Goal: Information Seeking & Learning: Learn about a topic

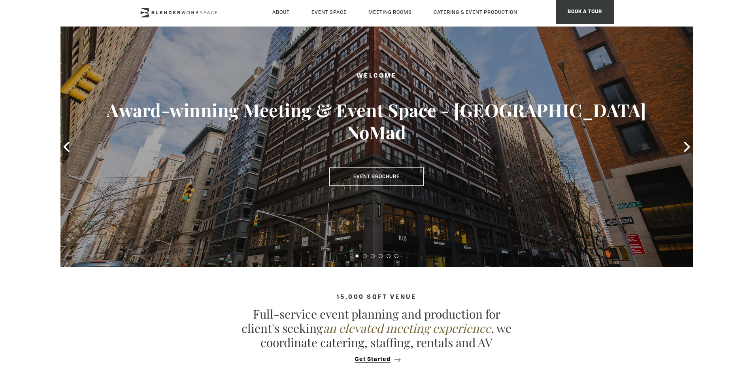
scroll to position [40, 0]
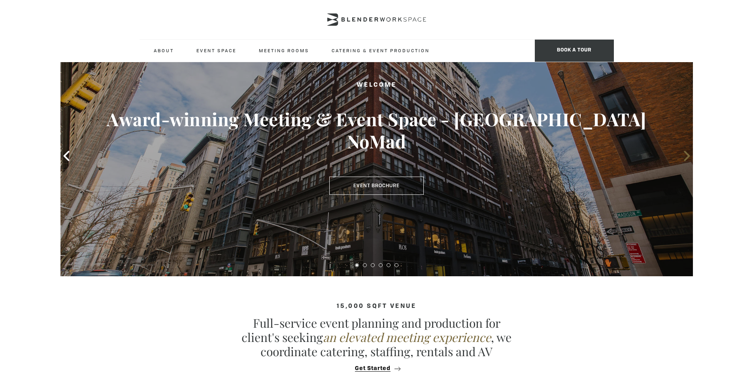
click at [687, 157] on icon at bounding box center [687, 156] width 6 height 10
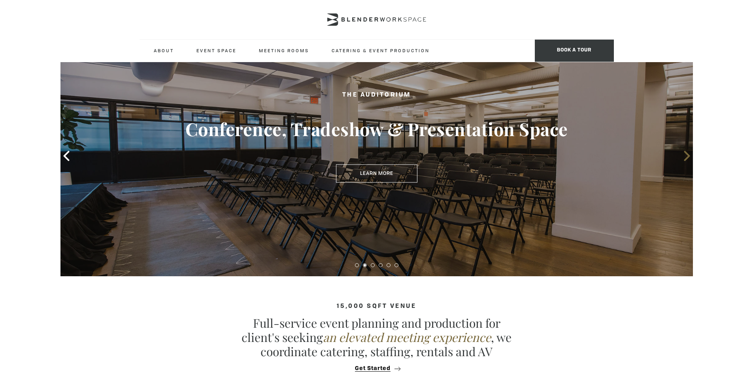
click at [689, 161] on span at bounding box center [687, 156] width 12 height 12
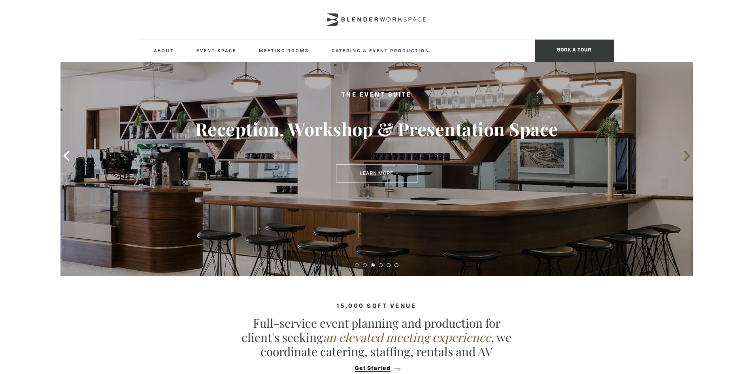
click at [688, 158] on icon at bounding box center [687, 156] width 10 height 10
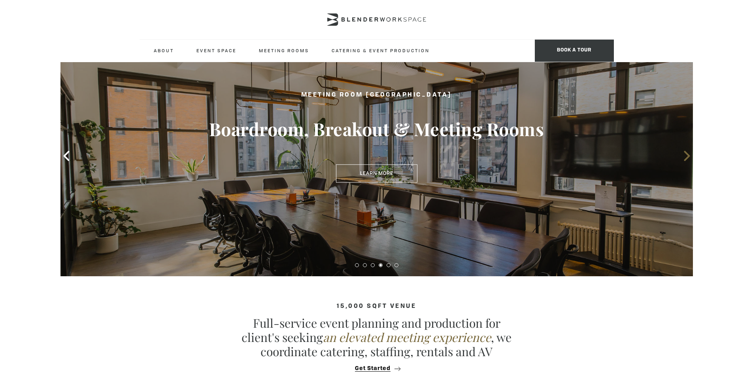
click at [686, 158] on icon at bounding box center [687, 156] width 6 height 10
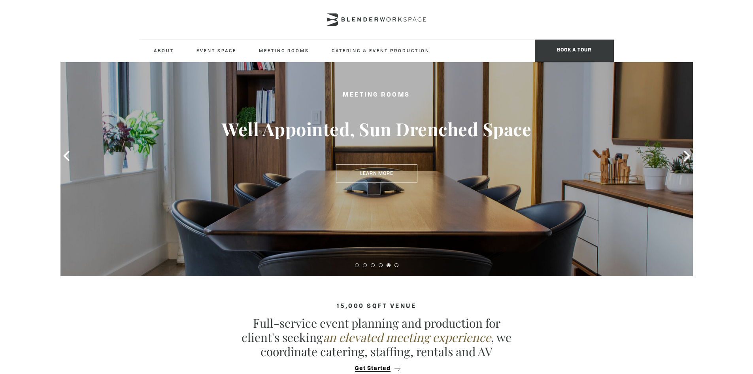
click at [683, 148] on div "Meeting Rooms Well Appointed, Sun Drenched Space Learn More" at bounding box center [376, 156] width 632 height 240
click at [685, 150] on span at bounding box center [687, 156] width 12 height 12
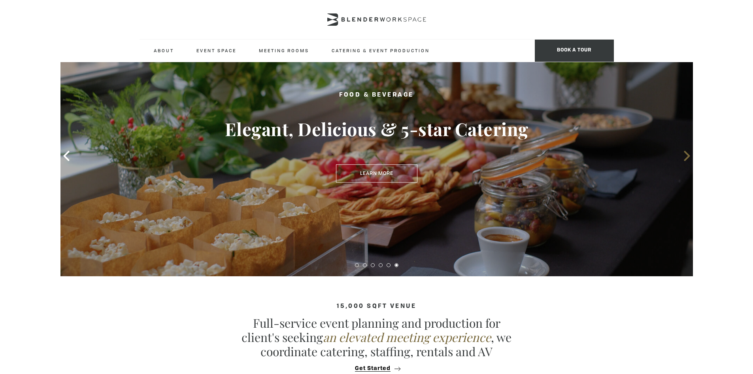
click at [685, 154] on icon at bounding box center [687, 156] width 10 height 10
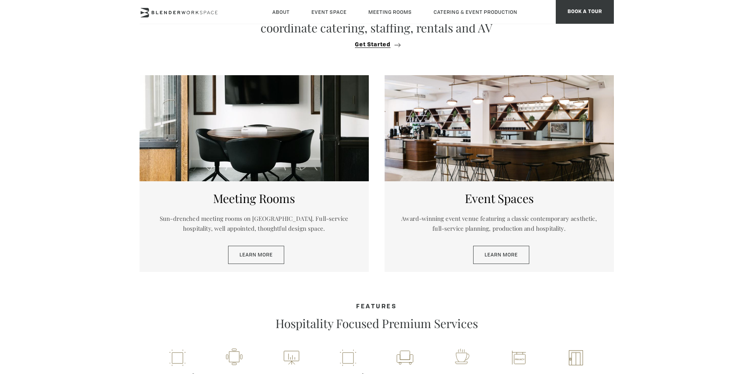
scroll to position [395, 0]
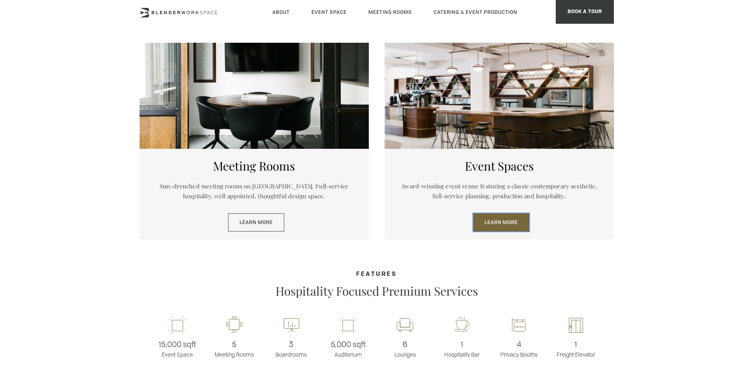
click at [518, 227] on link "Learn More" at bounding box center [501, 222] width 56 height 18
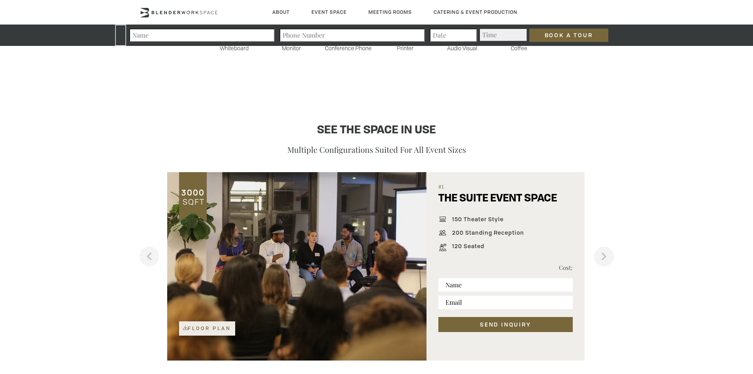
scroll to position [474, 0]
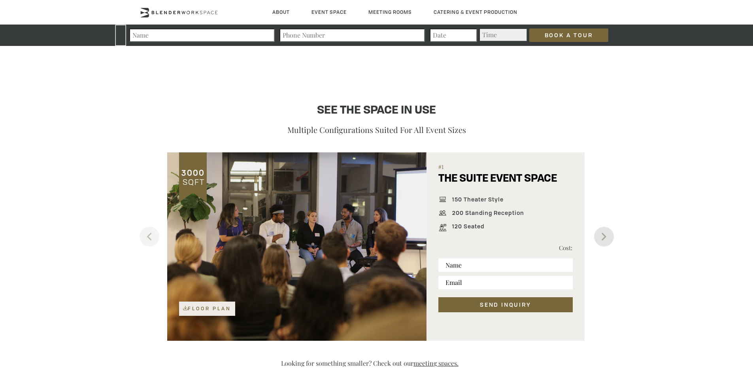
click at [611, 239] on button "Next" at bounding box center [604, 236] width 20 height 20
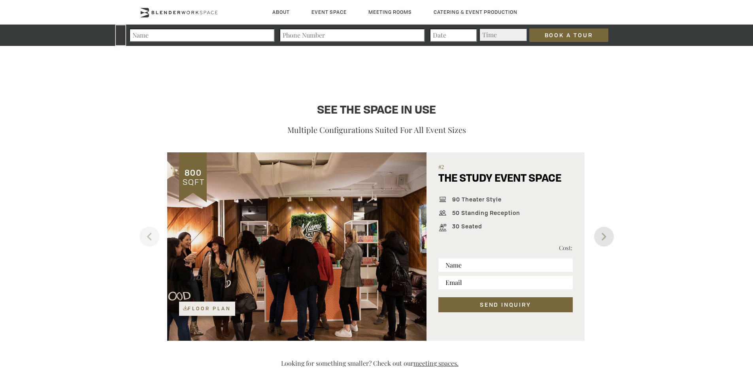
click at [611, 239] on button "Next" at bounding box center [604, 236] width 20 height 20
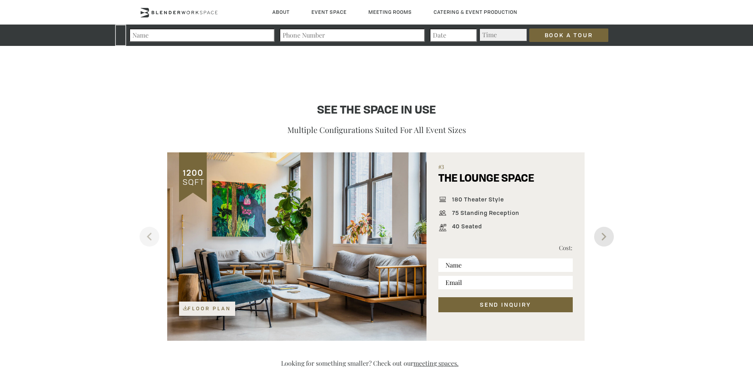
scroll to position [472, 0]
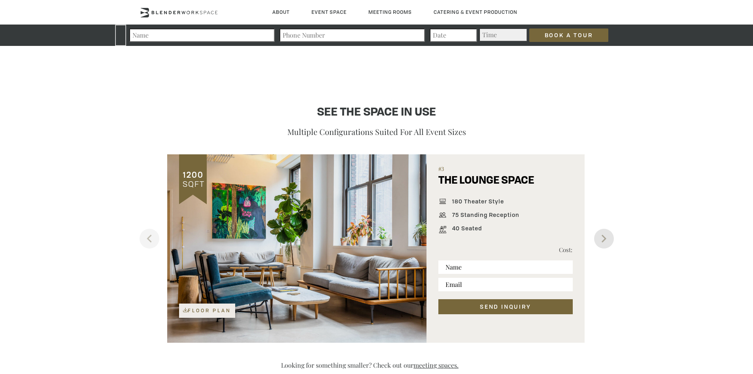
click at [611, 239] on button "Next" at bounding box center [604, 238] width 20 height 20
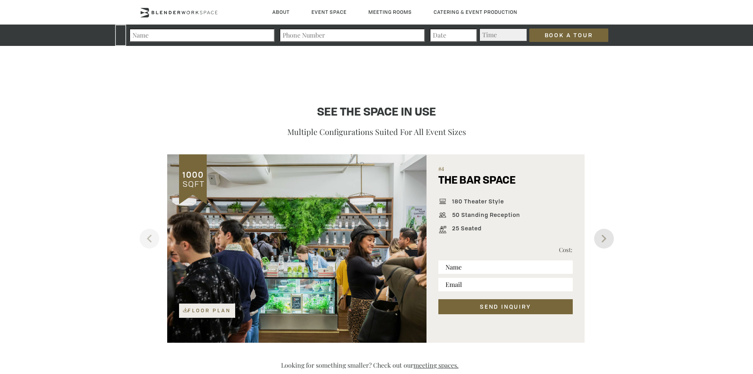
click at [611, 239] on button "Next" at bounding box center [604, 238] width 20 height 20
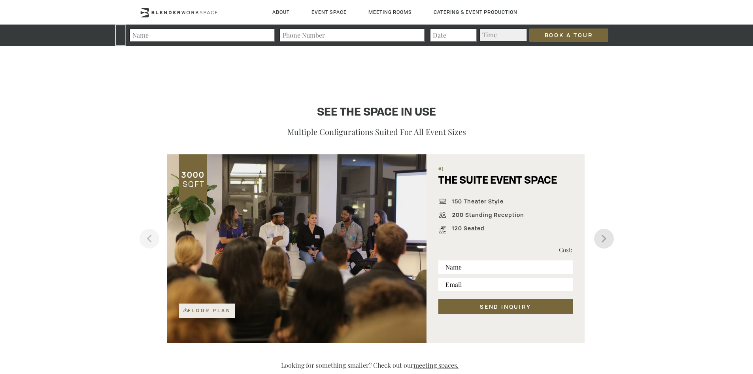
click at [611, 239] on button "Next" at bounding box center [604, 238] width 20 height 20
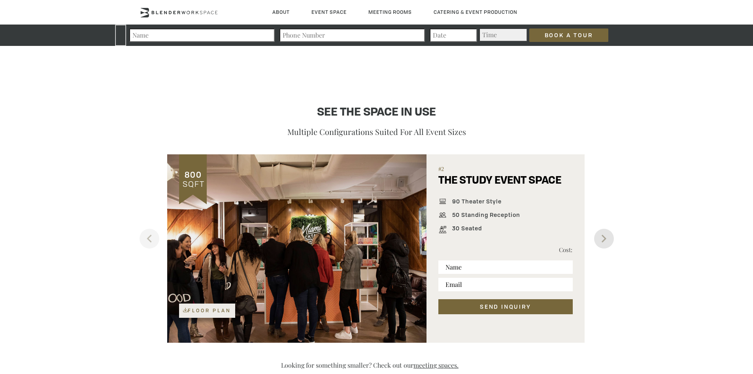
click at [611, 239] on button "Next" at bounding box center [604, 238] width 20 height 20
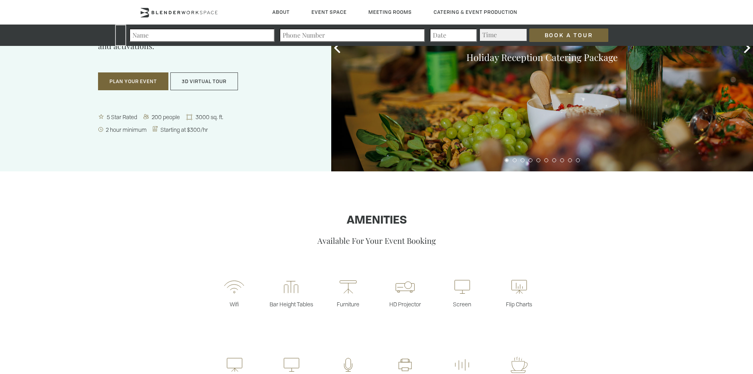
scroll to position [0, 0]
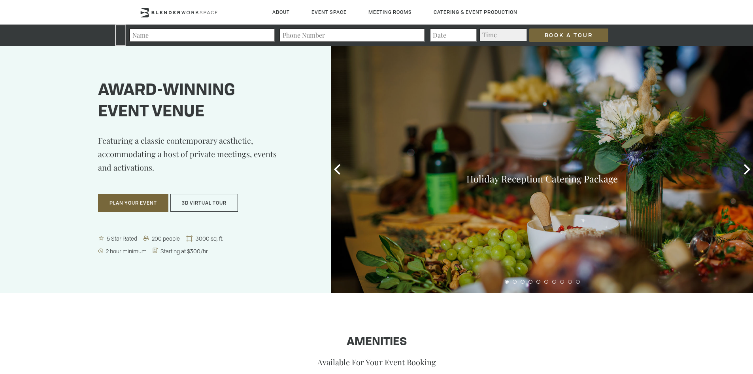
click at [347, 166] on div "Holiday Reception Catering Package" at bounding box center [542, 169] width 422 height 247
click at [340, 171] on icon at bounding box center [337, 169] width 10 height 10
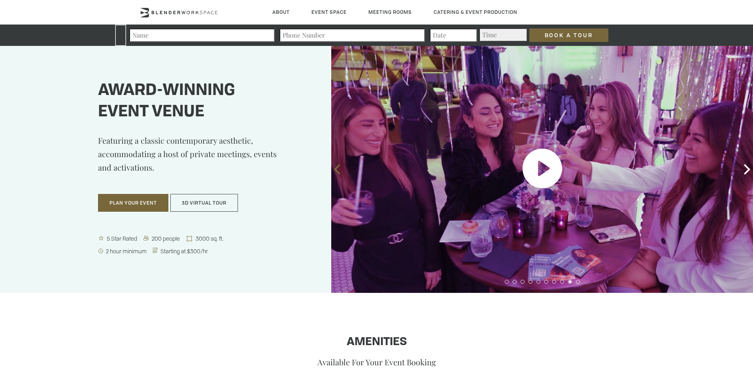
click at [340, 171] on icon at bounding box center [337, 169] width 10 height 10
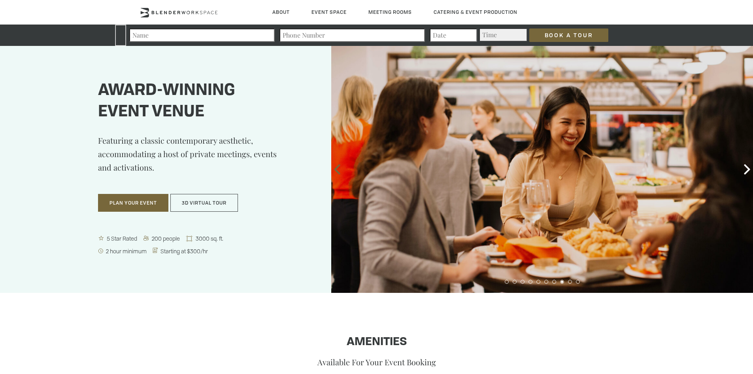
click at [340, 171] on icon at bounding box center [337, 169] width 10 height 10
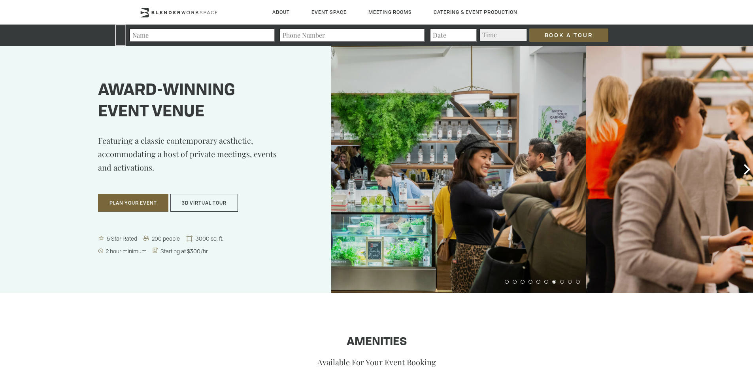
click at [340, 171] on icon at bounding box center [337, 169] width 10 height 10
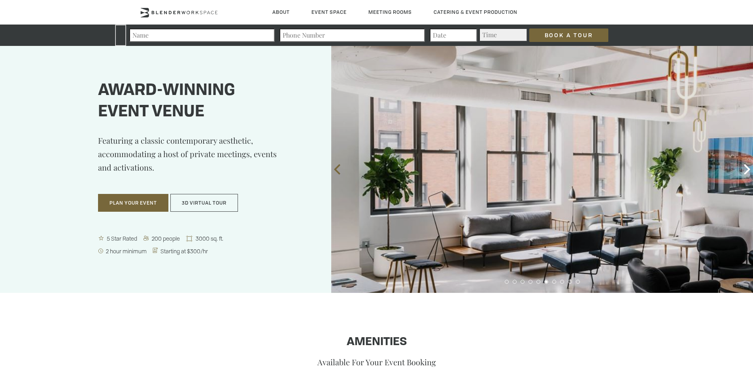
click at [340, 171] on icon at bounding box center [337, 169] width 10 height 10
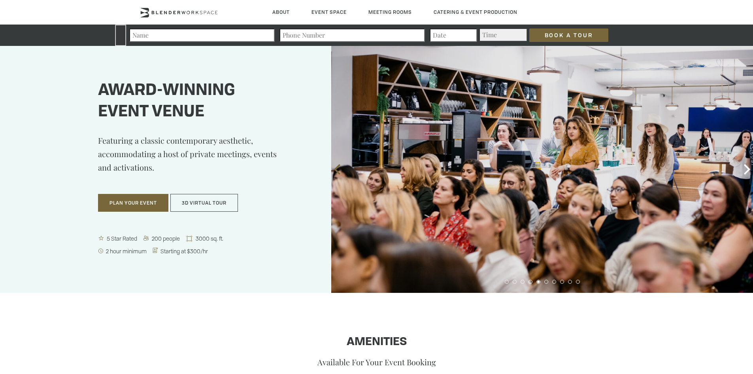
click at [340, 171] on icon at bounding box center [337, 169] width 10 height 10
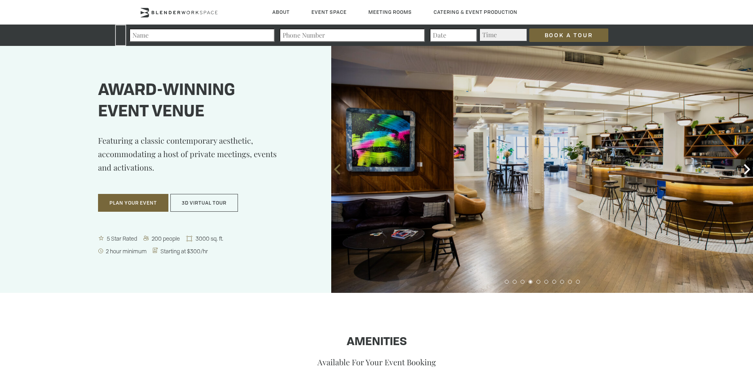
click at [340, 171] on icon at bounding box center [337, 169] width 10 height 10
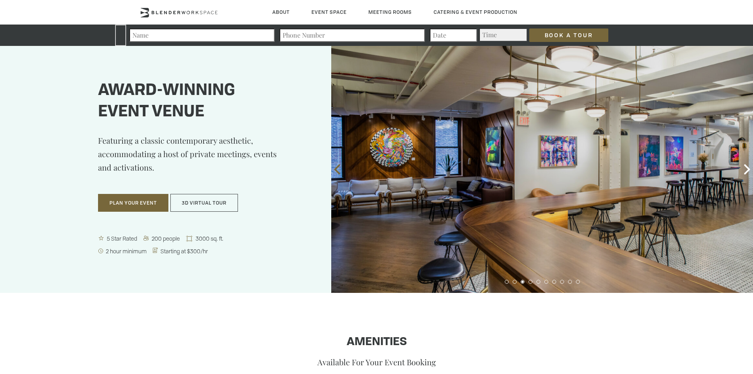
click at [340, 171] on icon at bounding box center [337, 169] width 10 height 10
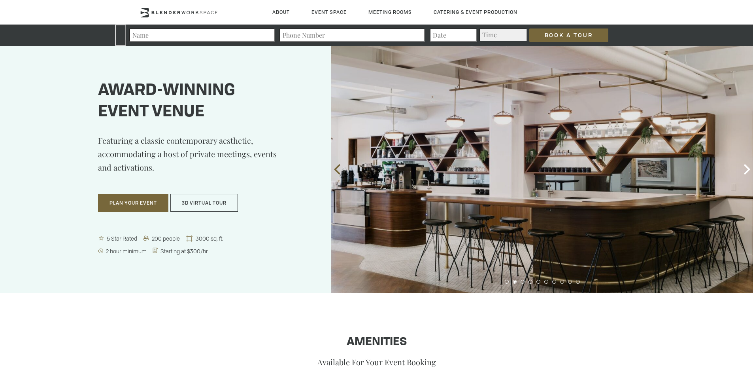
click at [340, 171] on icon at bounding box center [337, 169] width 10 height 10
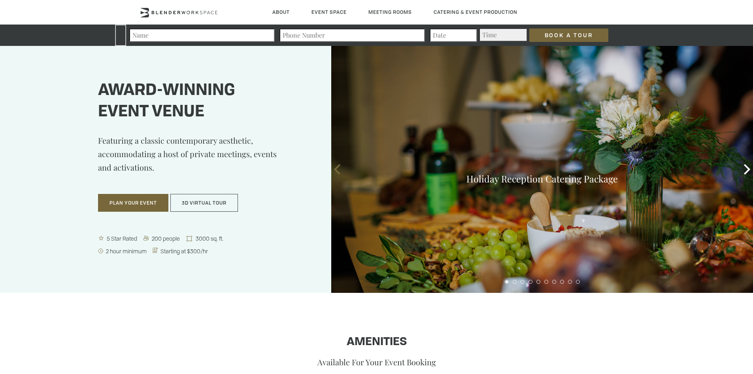
click at [340, 171] on icon at bounding box center [337, 169] width 10 height 10
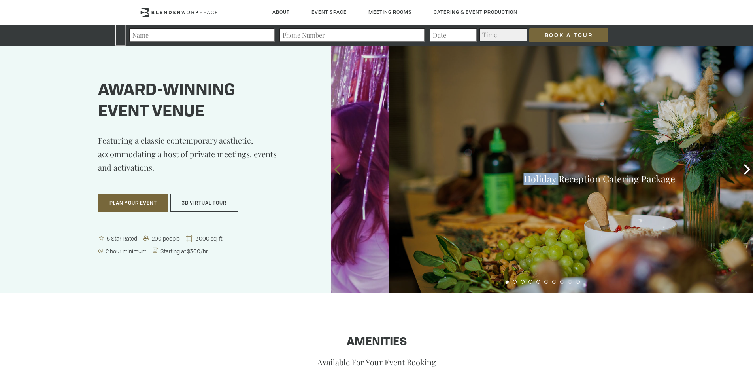
click at [340, 171] on icon at bounding box center [337, 169] width 10 height 10
